Goal: Information Seeking & Learning: Learn about a topic

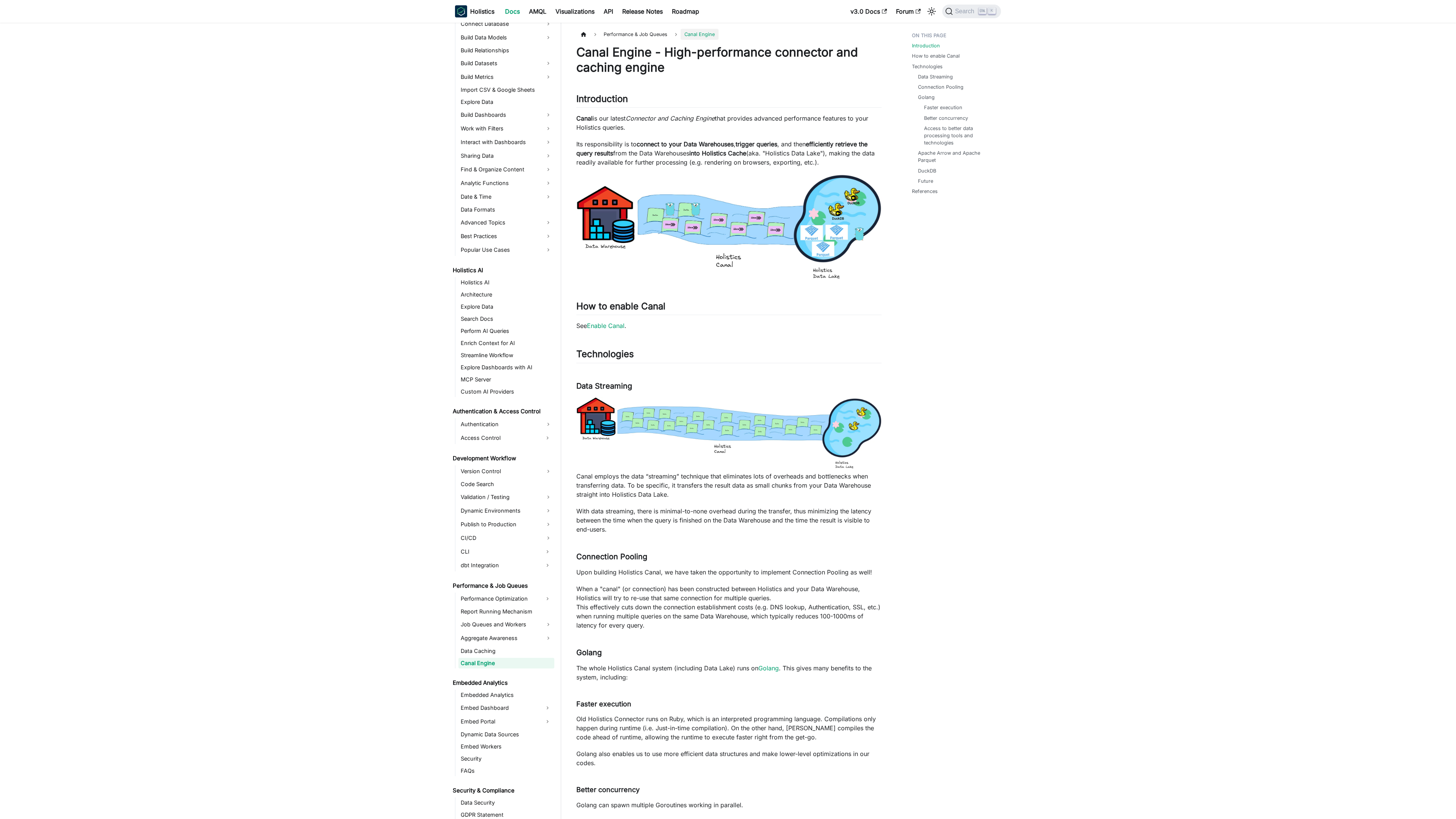
scroll to position [158, 0]
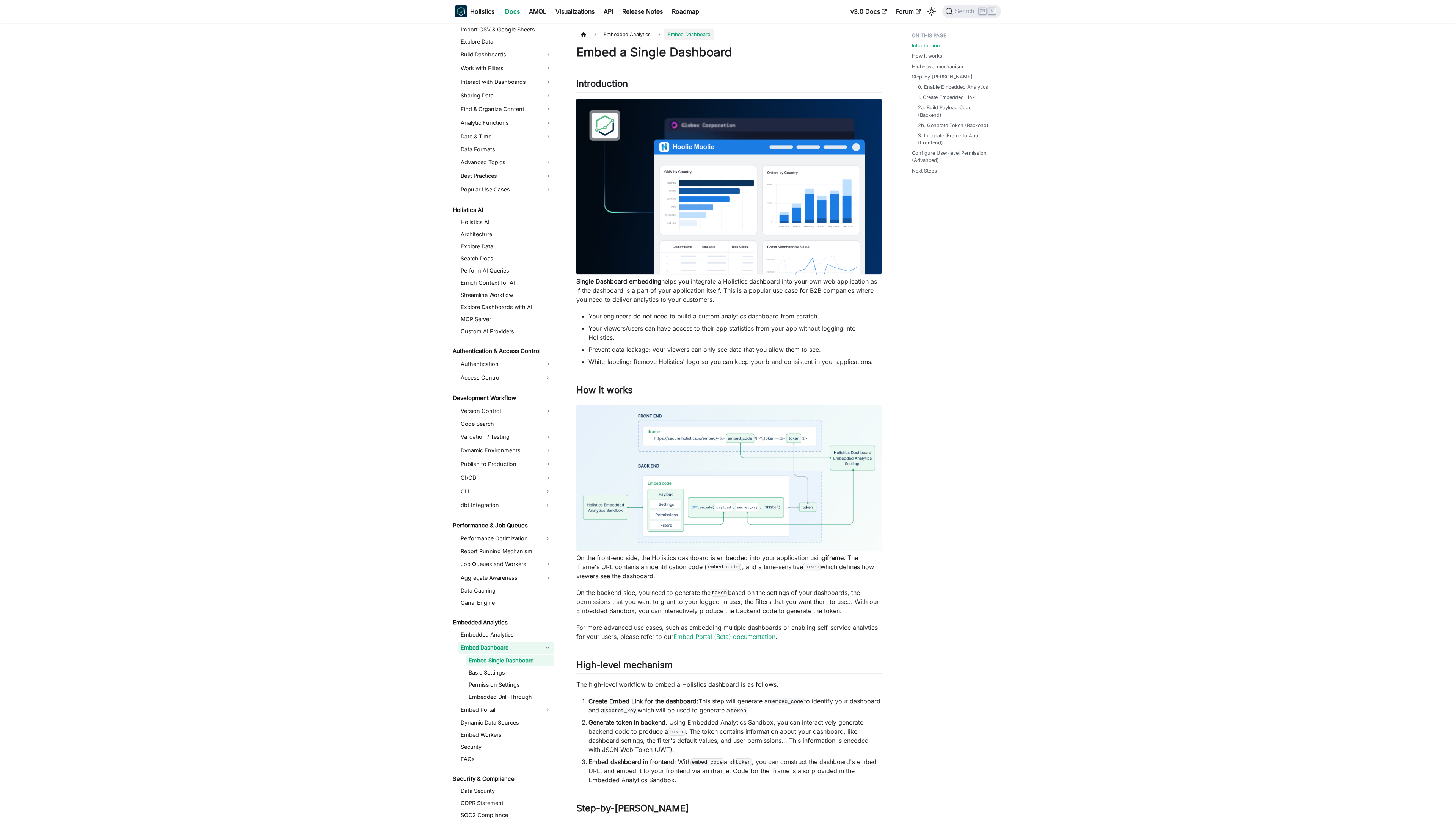
scroll to position [215, 0]
